Goal: Use online tool/utility: Utilize a website feature to perform a specific function

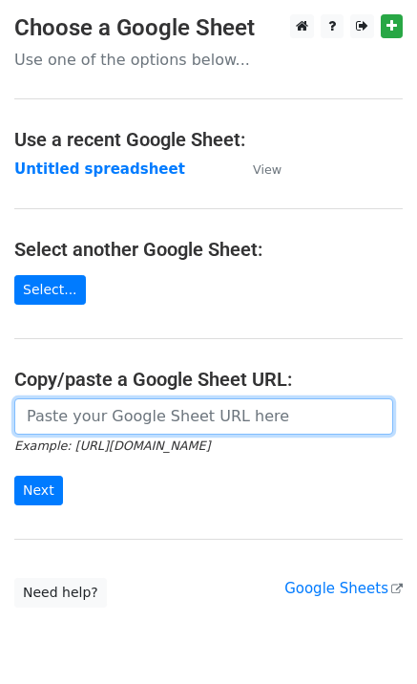
click at [158, 415] on input "url" at bounding box center [203, 416] width 379 height 36
paste input "https://docs.google.com/spreadsheets/d/1tJHxDyVVpn0lU6chuUdjPRI2a_HdaW9S4PNirDA…"
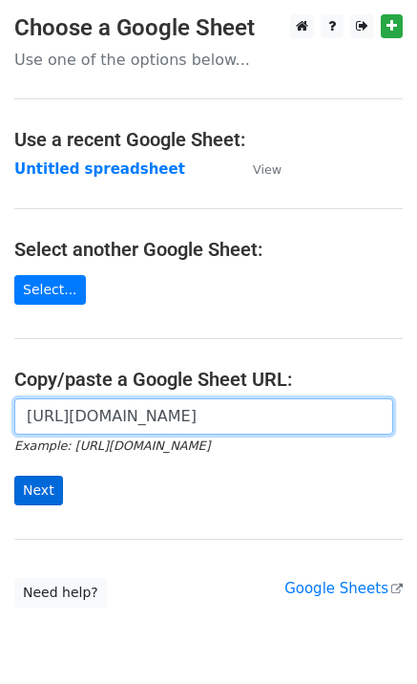
type input "https://docs.google.com/spreadsheets/d/1tJHxDyVVpn0lU6chuUdjPRI2a_HdaW9S4PNirDA…"
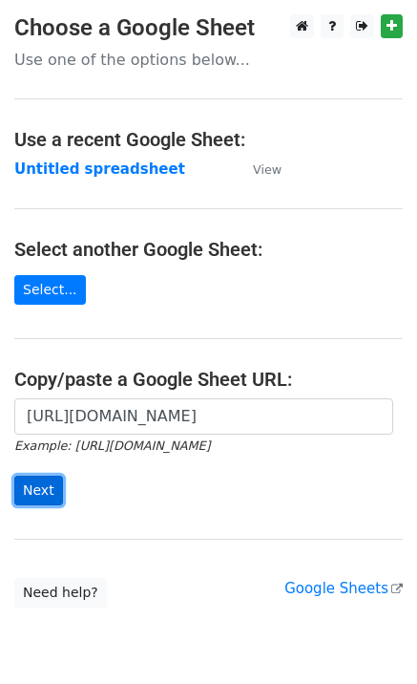
scroll to position [0, 0]
click at [28, 492] on input "Next" at bounding box center [38, 491] width 49 height 30
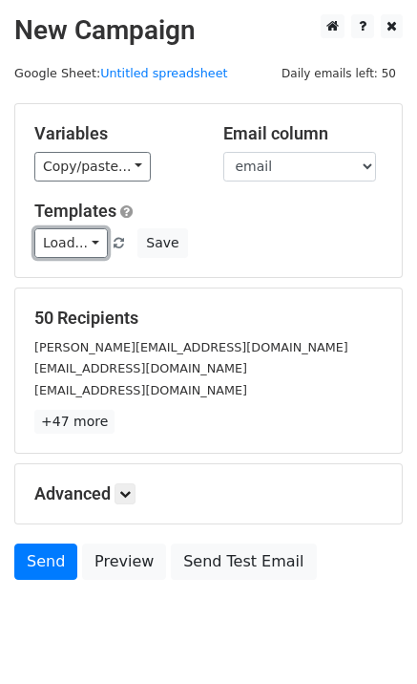
drag, startPoint x: 54, startPoint y: 246, endPoint x: 68, endPoint y: 260, distance: 18.9
click at [55, 245] on link "Load..." at bounding box center [71, 243] width 74 height 30
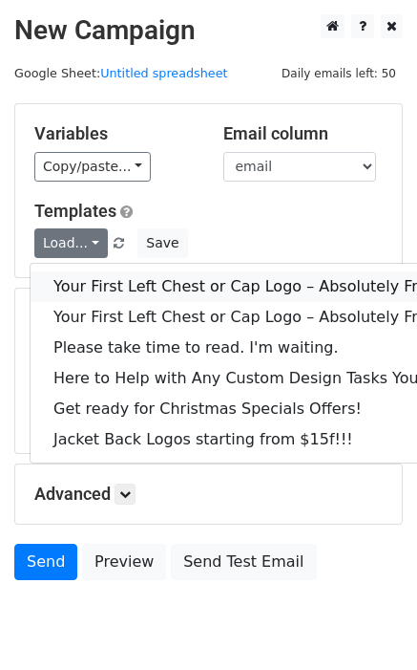
click at [78, 278] on link "Your First Left Chest or Cap Logo – Absolutely Free" at bounding box center [259, 286] width 456 height 31
